Goal: Find specific page/section: Find specific page/section

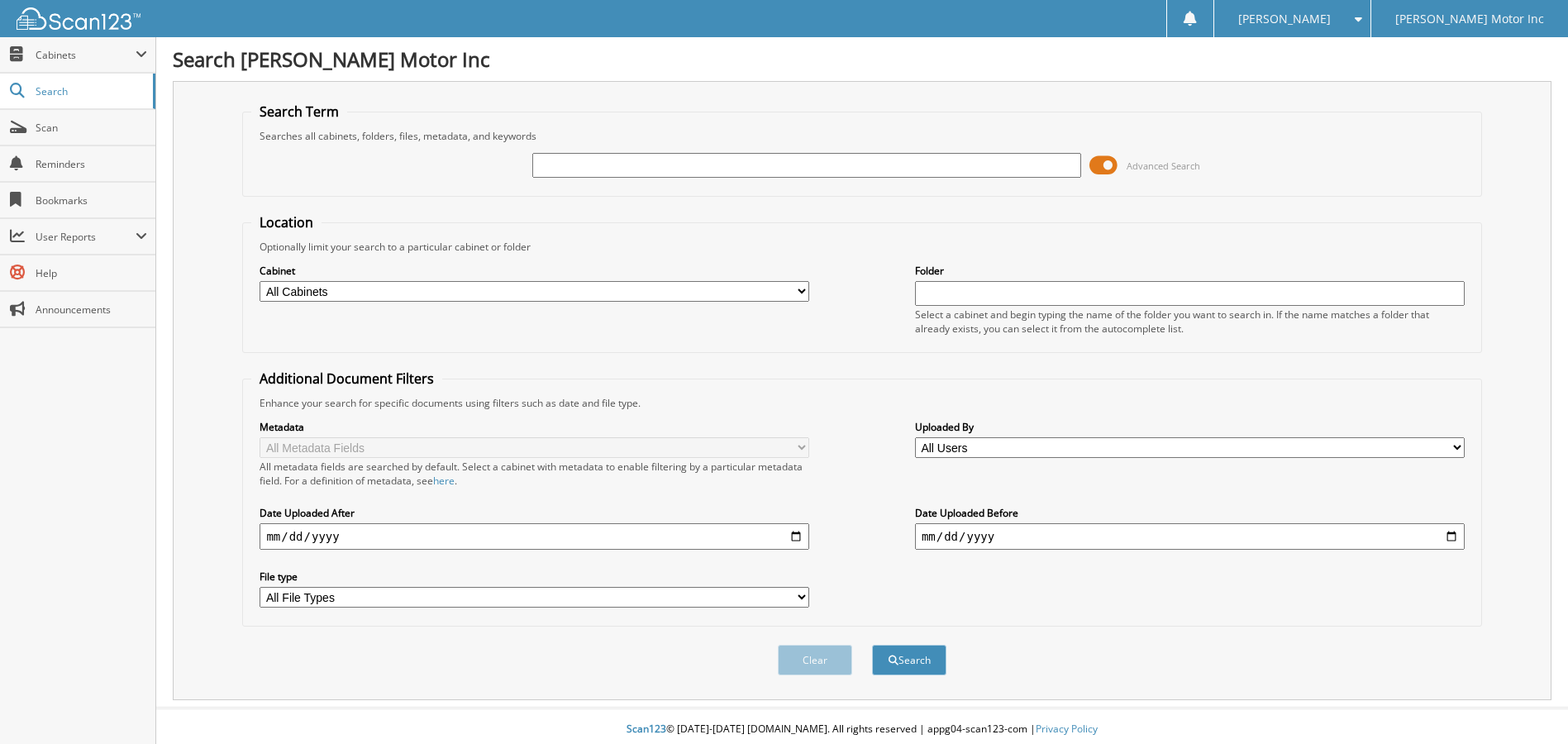
click at [620, 165] on input "text" at bounding box center [808, 165] width 550 height 25
type input "154563"
click at [889, 664] on span "submit" at bounding box center [894, 661] width 10 height 10
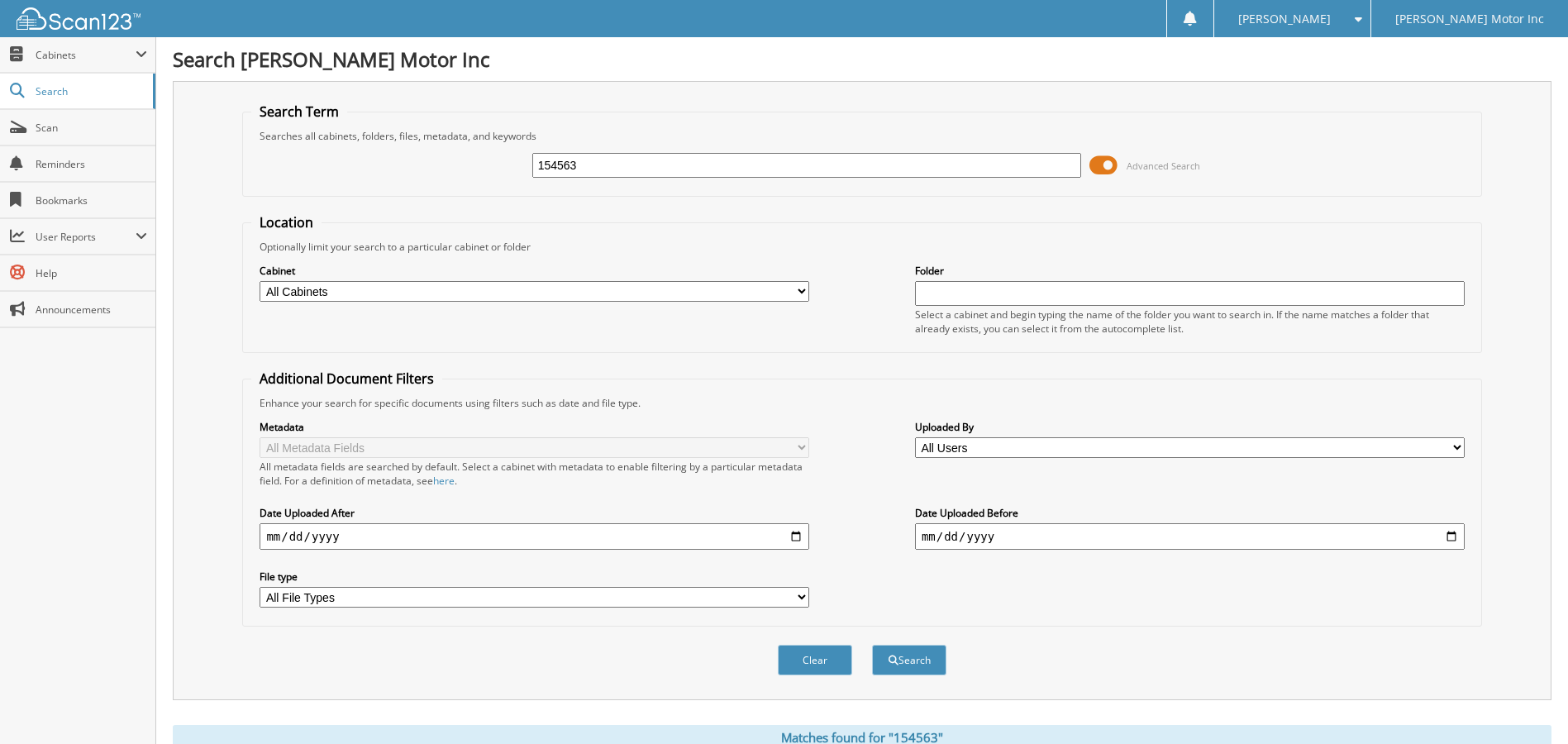
click at [1104, 159] on span at bounding box center [1104, 165] width 28 height 25
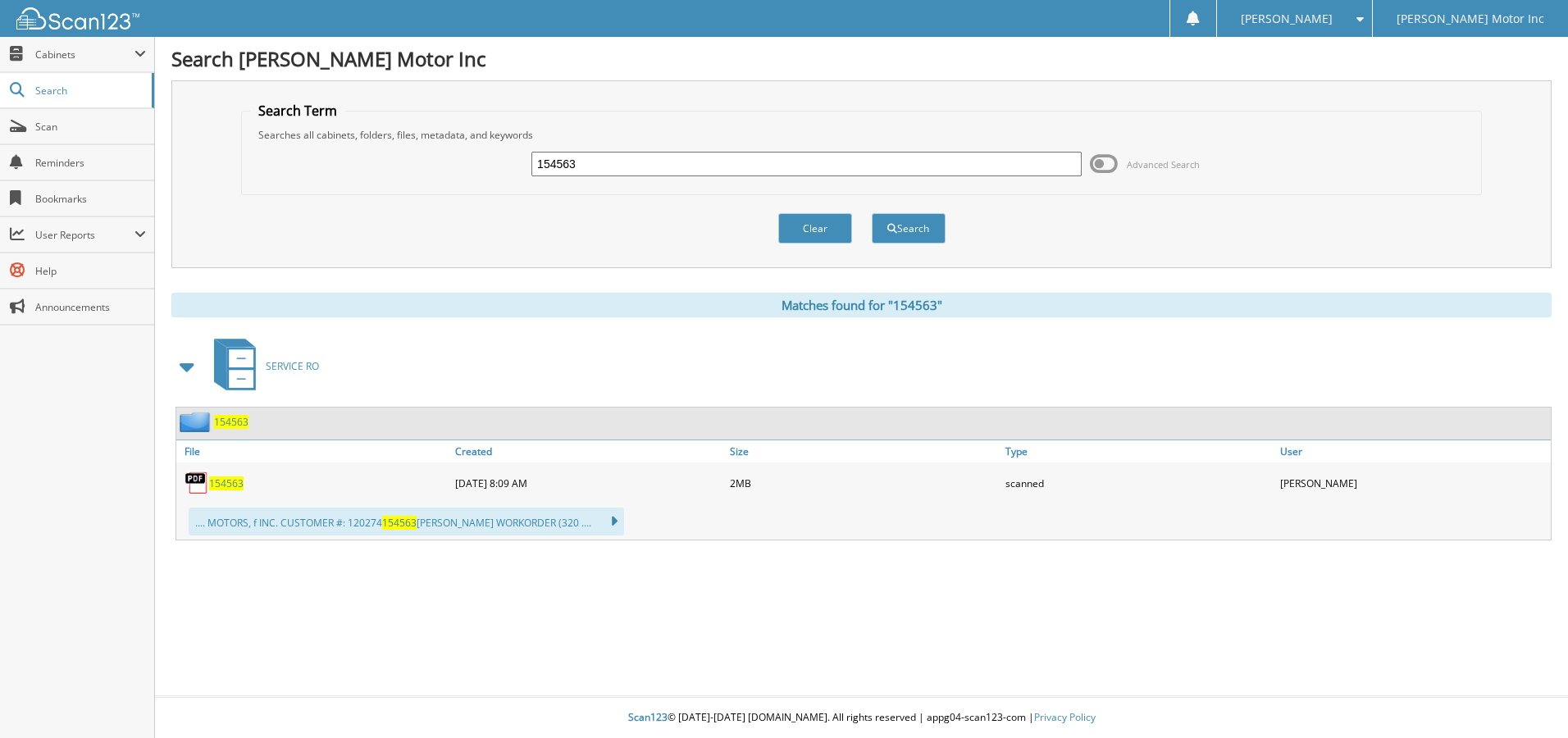
click at [236, 480] on span "154563" at bounding box center [227, 483] width 34 height 14
drag, startPoint x: 587, startPoint y: 169, endPoint x: 369, endPoint y: 165, distance: 218.0
click at [369, 165] on div "154563 Advanced Search" at bounding box center [861, 164] width 1223 height 44
type input "154381"
click at [872, 213] on button "Search" at bounding box center [908, 228] width 73 height 30
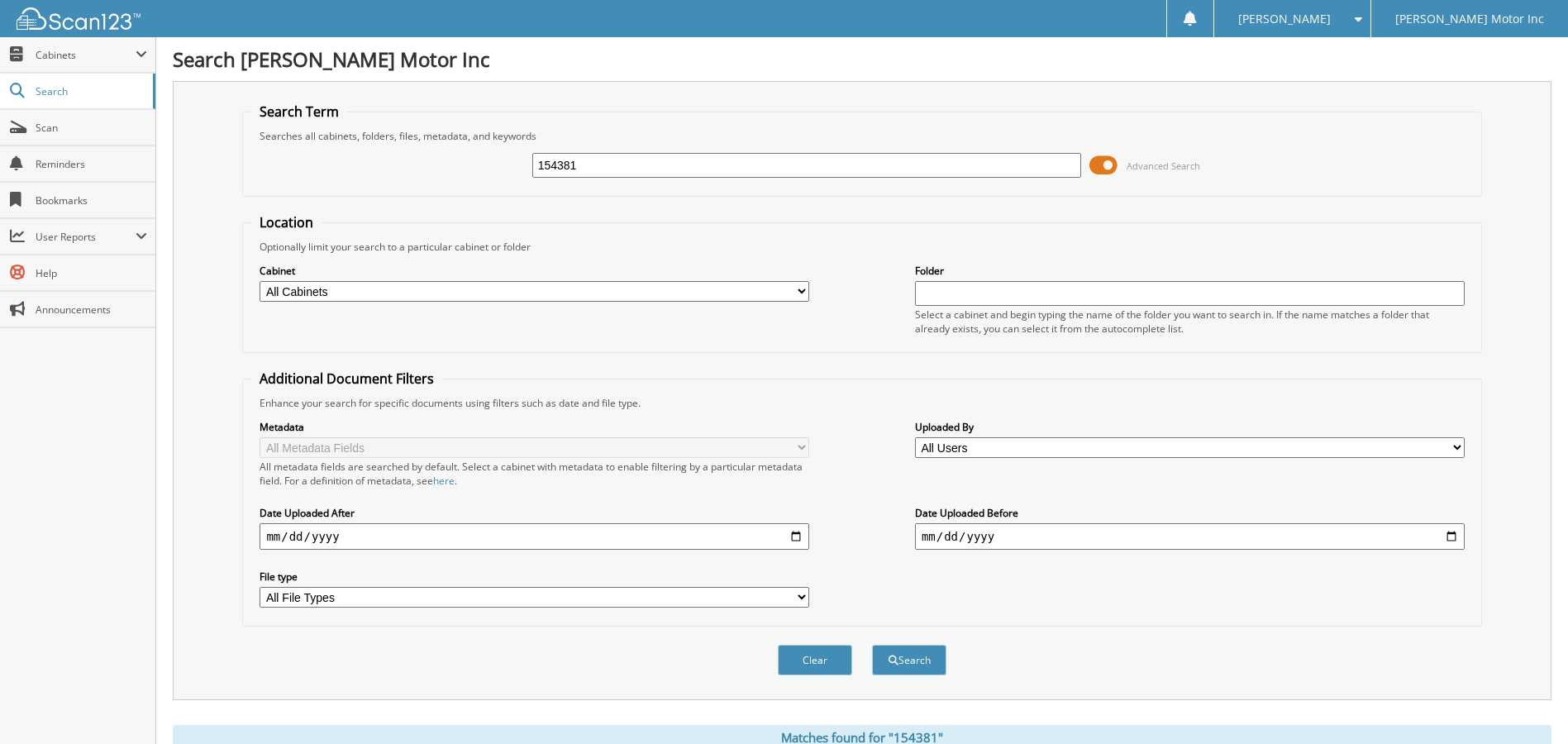
click at [1111, 165] on span at bounding box center [1104, 165] width 28 height 25
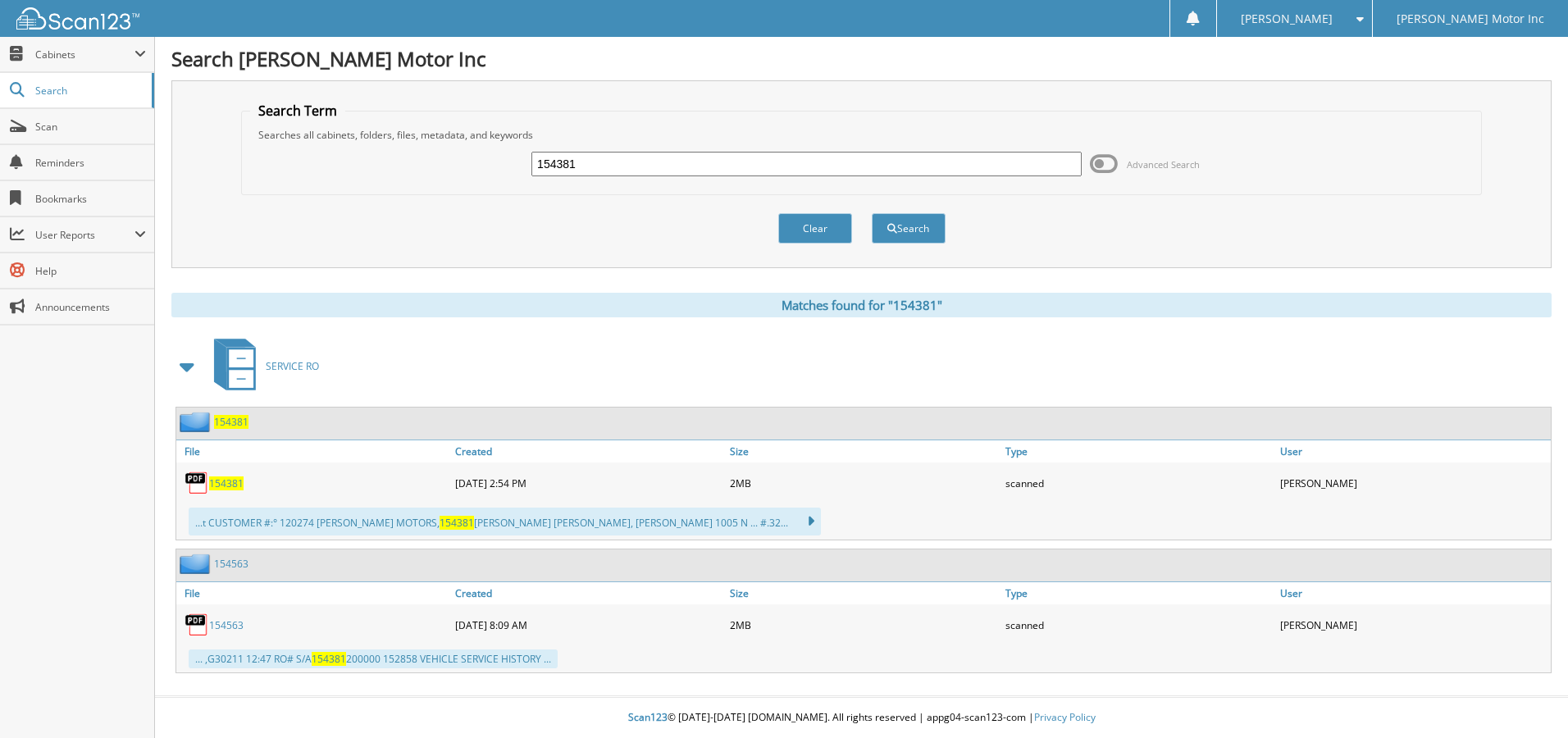
click at [224, 489] on span "154381" at bounding box center [227, 483] width 34 height 14
